Goal: Information Seeking & Learning: Learn about a topic

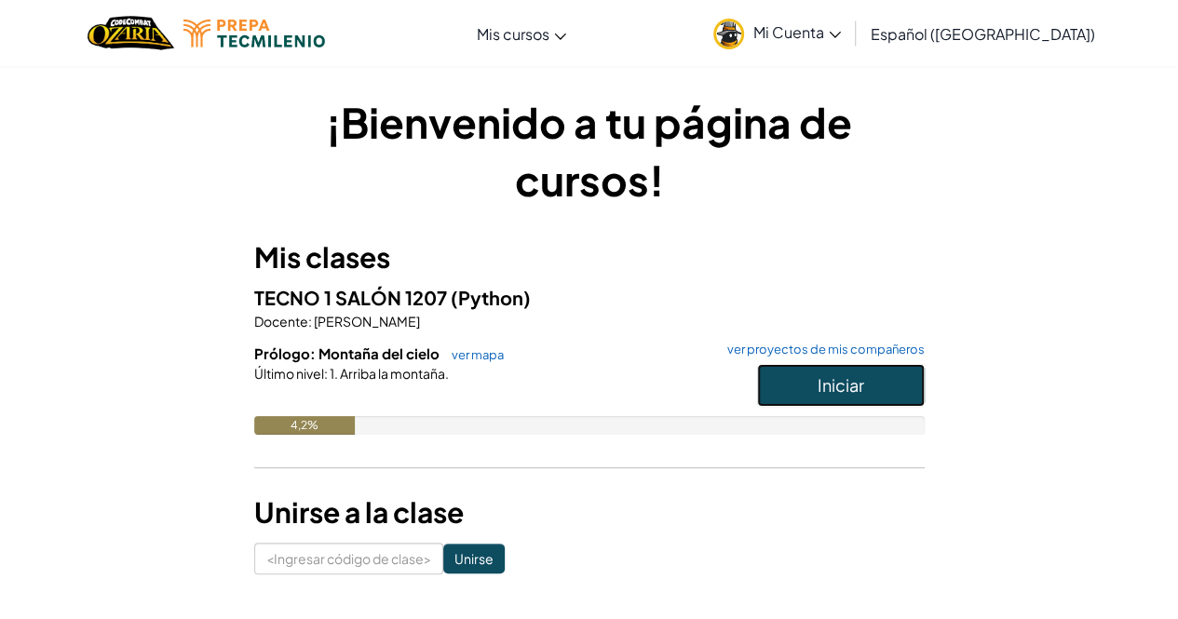
click at [809, 382] on button "Iniciar" at bounding box center [841, 385] width 168 height 43
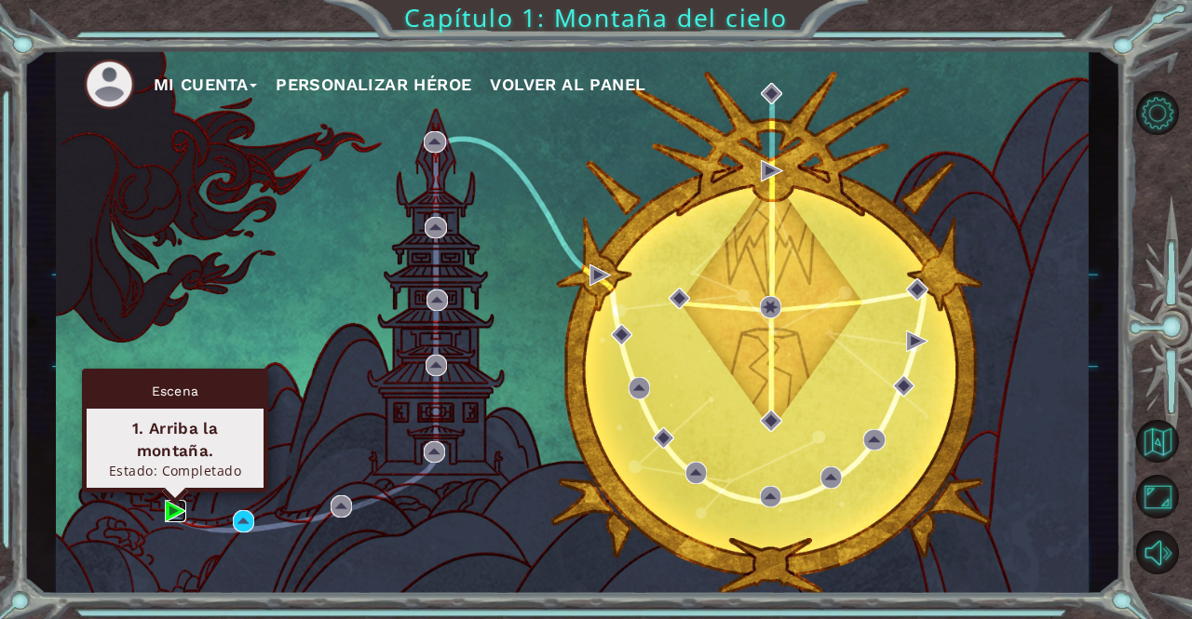
click at [170, 509] on img at bounding box center [175, 510] width 21 height 21
